Goal: Navigation & Orientation: Go to known website

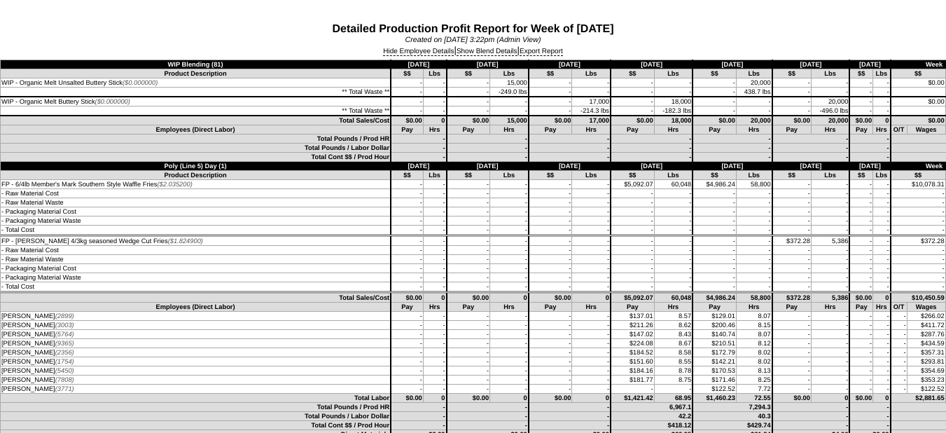
scroll to position [7216, 0]
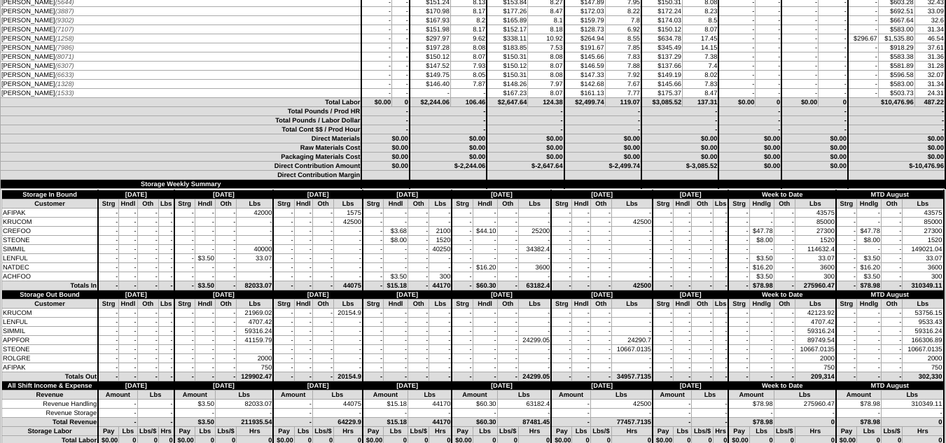
scroll to position [4552, 0]
